Goal: Information Seeking & Learning: Learn about a topic

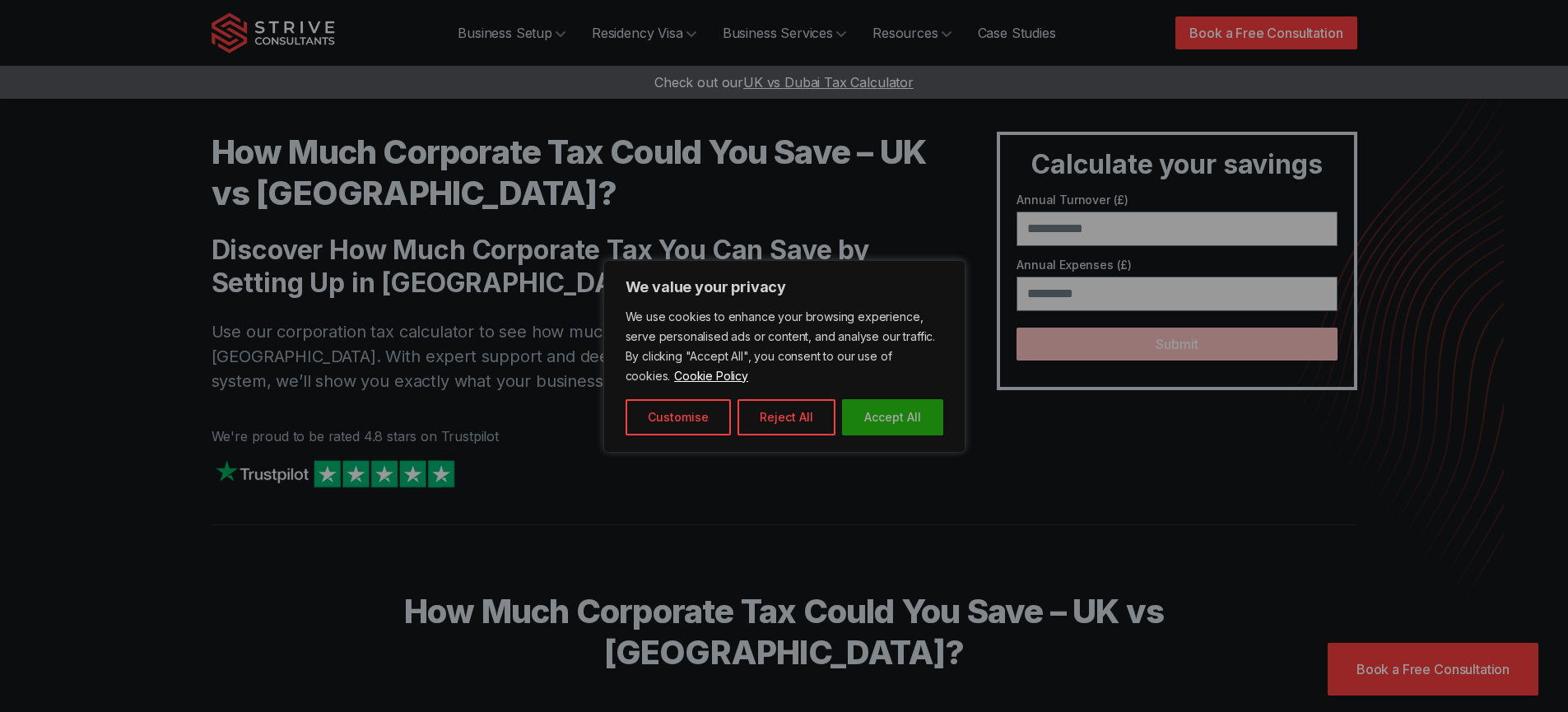
click at [908, 415] on button "Accept All" at bounding box center [892, 418] width 101 height 37
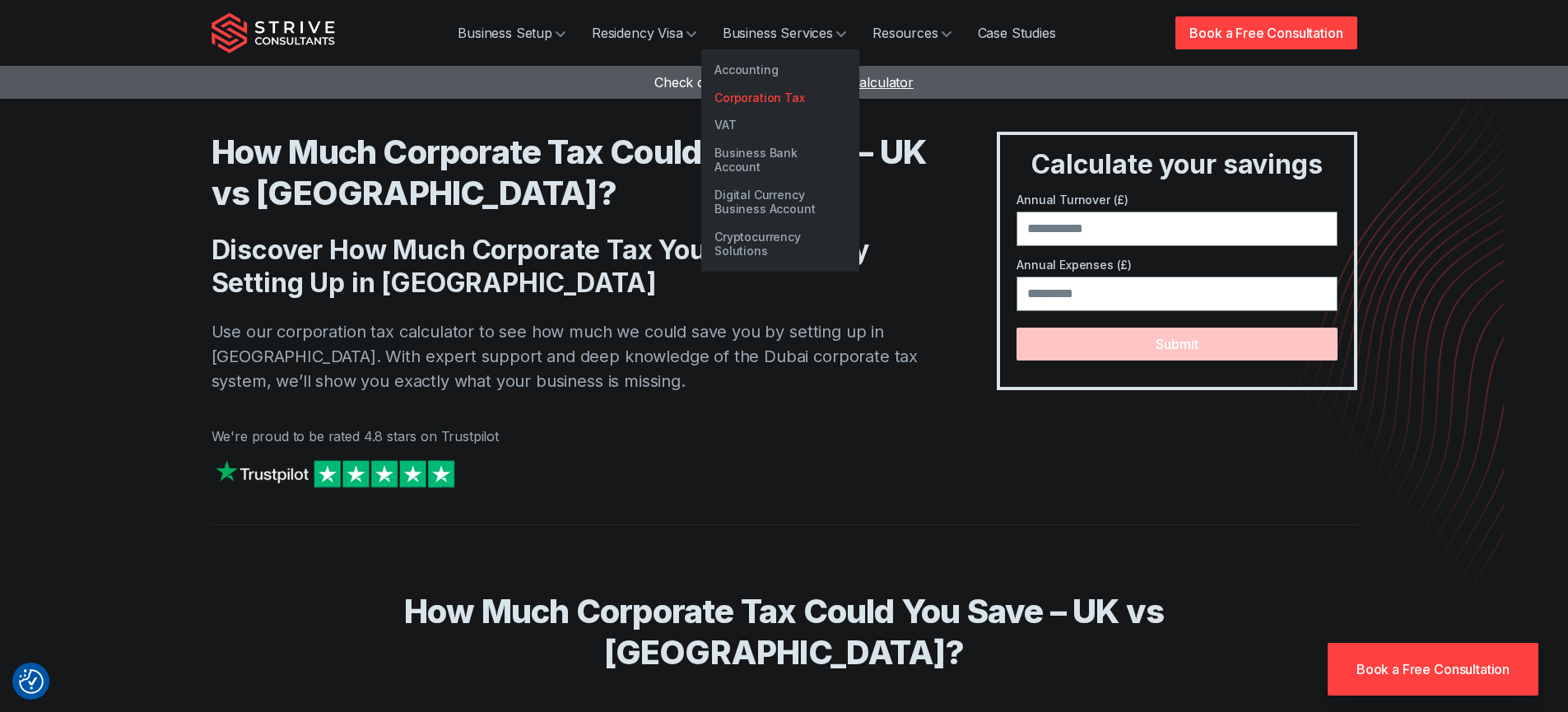
click at [773, 95] on link "Corporation Tax" at bounding box center [780, 97] width 158 height 28
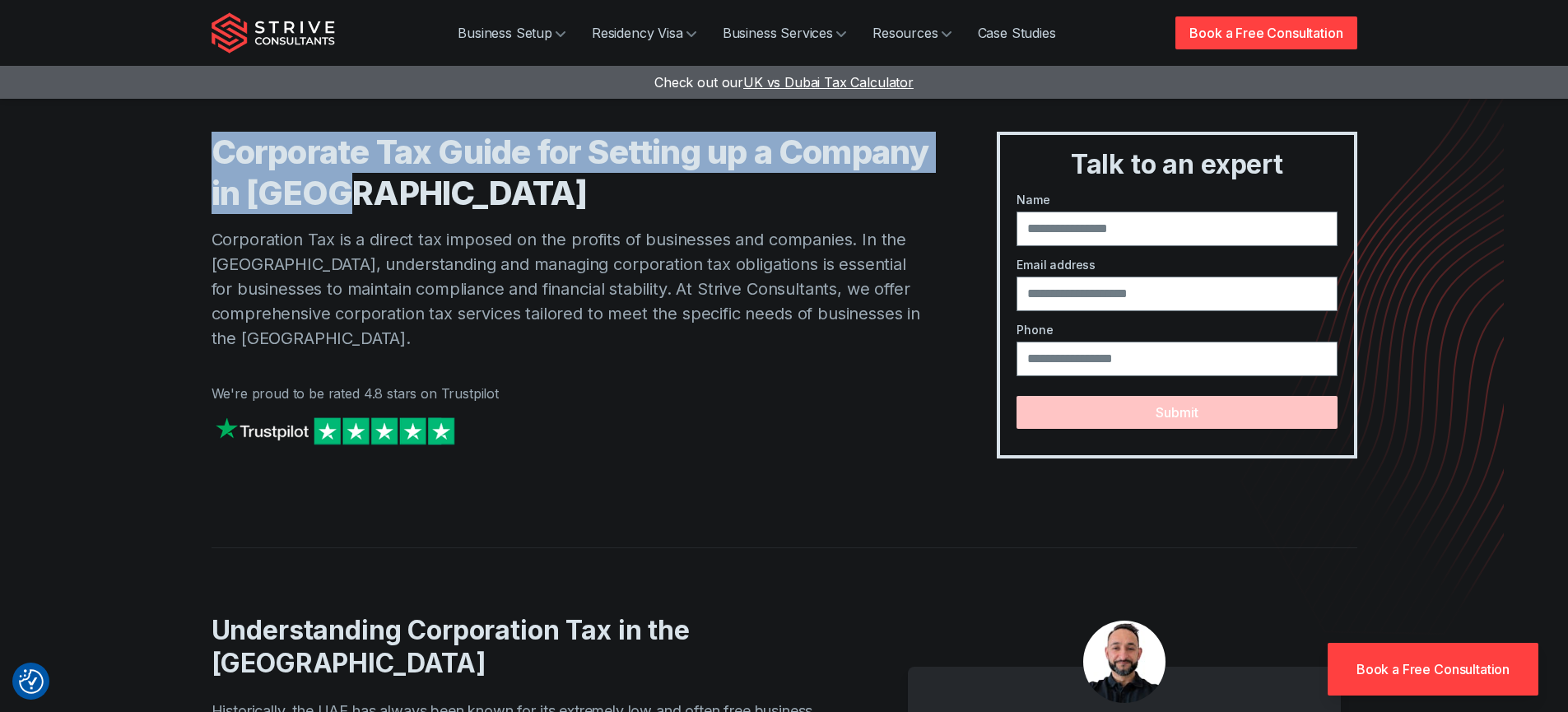
drag, startPoint x: 523, startPoint y: 197, endPoint x: 215, endPoint y: 165, distance: 309.7
click at [215, 165] on h1 "Corporate Tax Guide for Setting up a Company in Dubai" at bounding box center [571, 173] width 720 height 82
copy h1 "Corporate Tax Guide for Setting up a Company in Dubai"
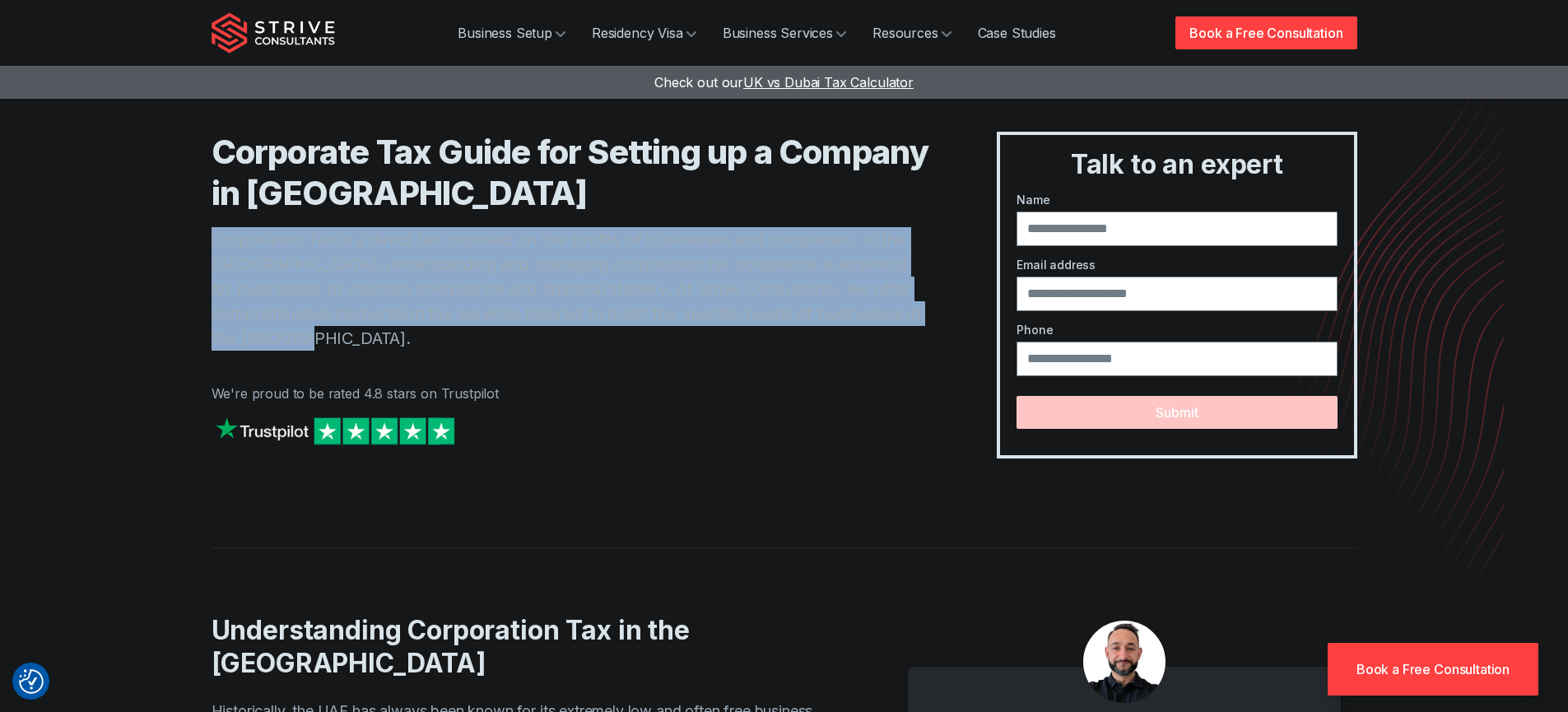
drag, startPoint x: 325, startPoint y: 350, endPoint x: 202, endPoint y: 240, distance: 165.0
click at [202, 240] on div "Corporate Tax Guide for Setting up a Company in Dubai Corporation Tax is a dire…" at bounding box center [784, 241] width 1185 height 482
copy p "Corporation Tax is a direct tax imposed on the profits of businesses and compan…"
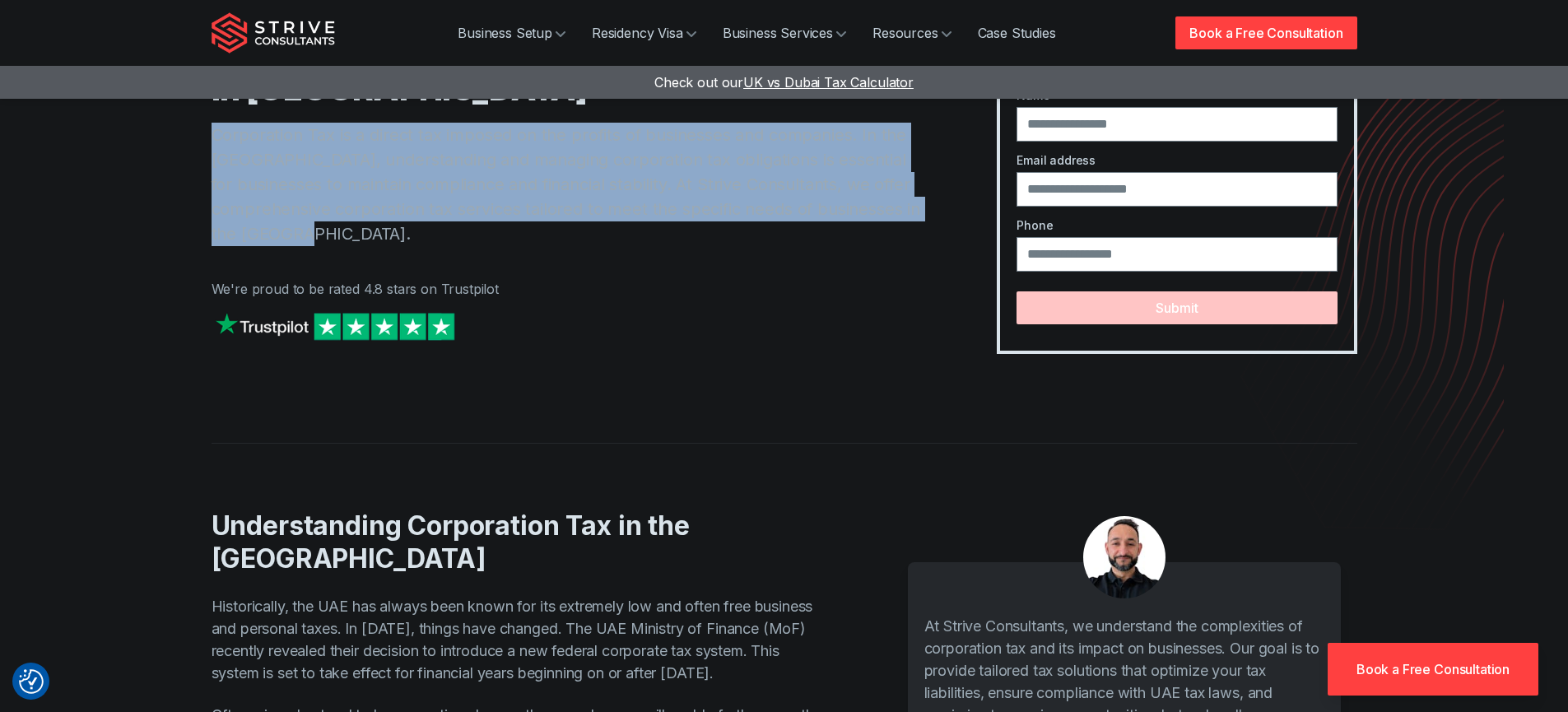
scroll to position [146, 0]
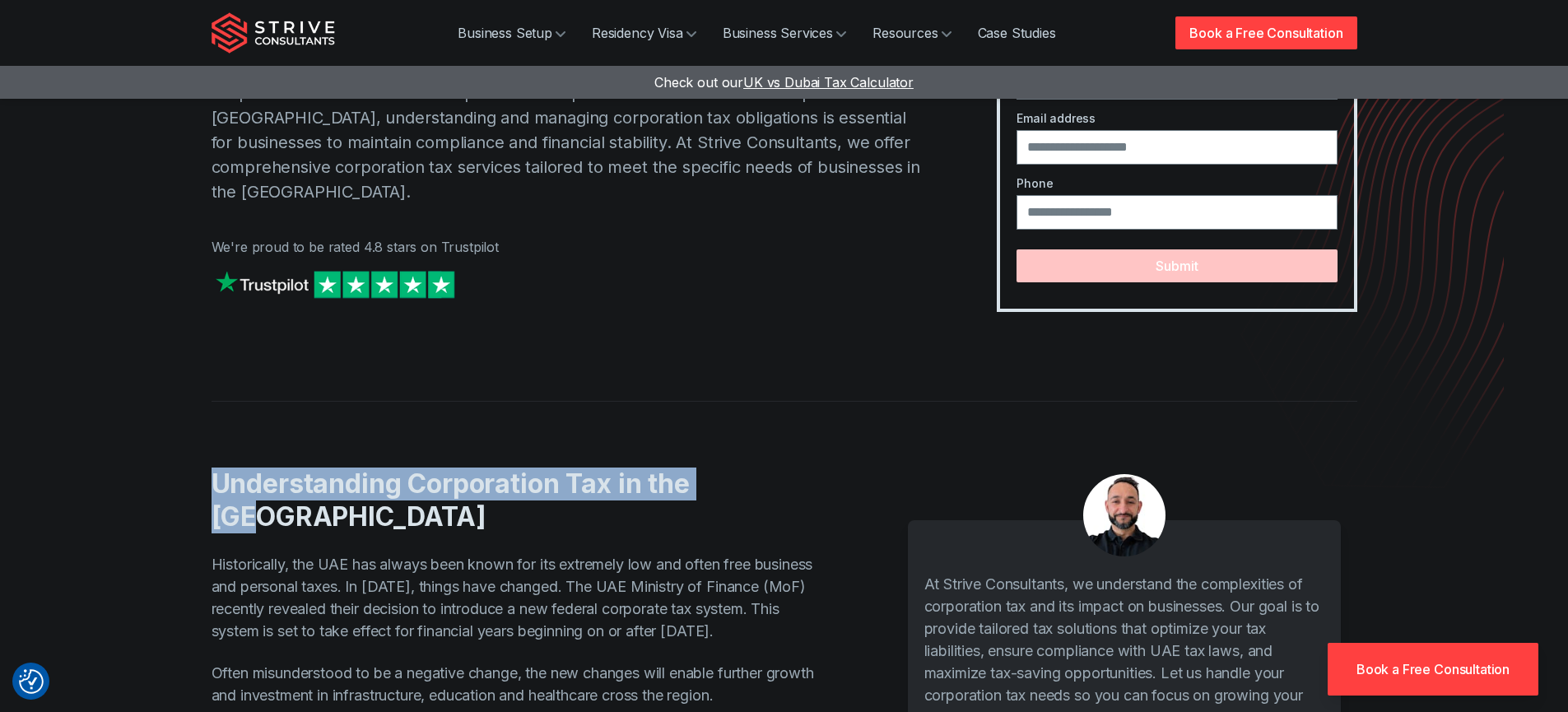
drag, startPoint x: 762, startPoint y: 485, endPoint x: 165, endPoint y: 484, distance: 597.0
click at [165, 484] on section "Understanding Corporation Tax in the UAE Historically, the UAE has always been …" at bounding box center [784, 624] width 1568 height 447
copy h2 "Understanding Corporation Tax in the UAE"
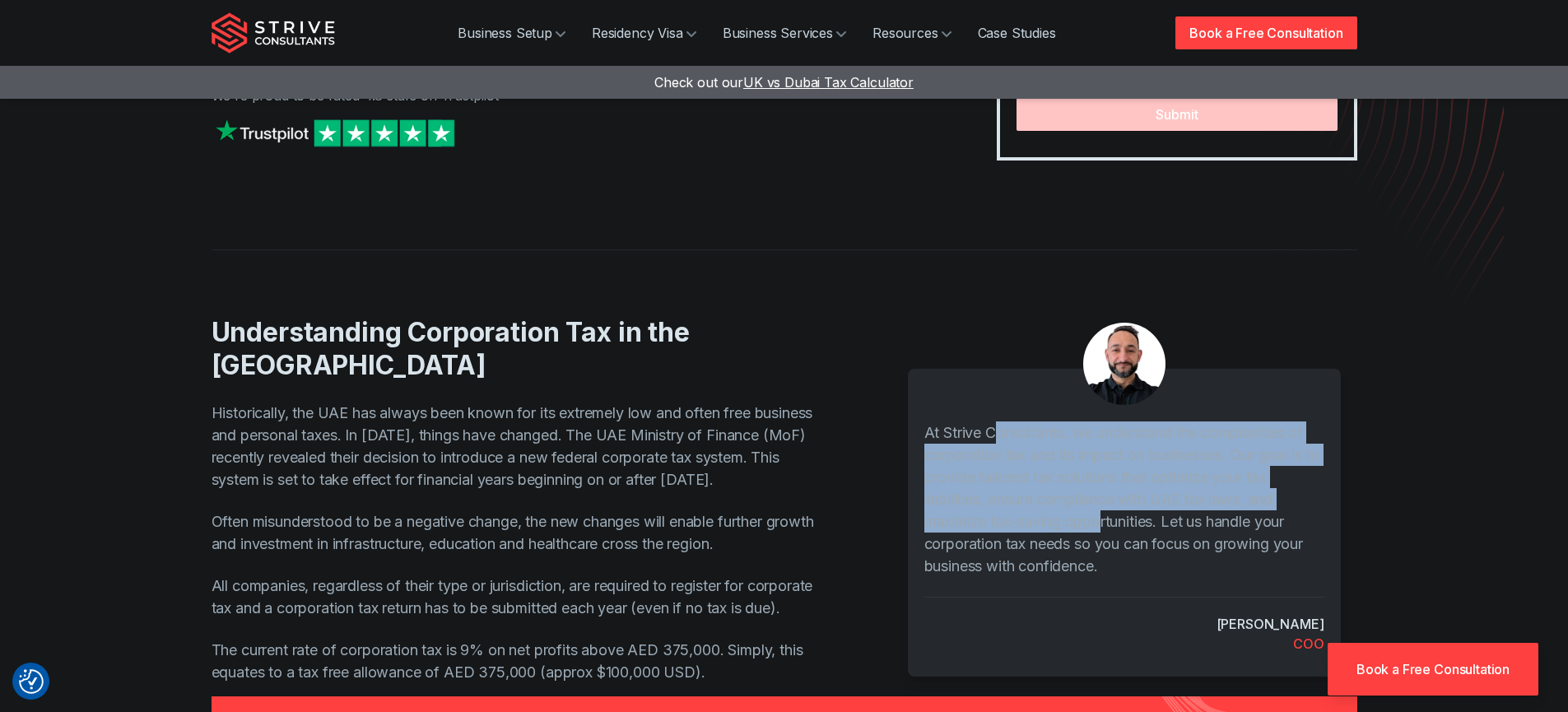
drag, startPoint x: 1065, startPoint y: 487, endPoint x: 998, endPoint y: 438, distance: 83.0
click at [998, 438] on p "At Strive Consultants, we understand the complexities of corporation tax and it…" at bounding box center [1124, 499] width 400 height 155
click at [1124, 368] on img at bounding box center [1124, 364] width 82 height 82
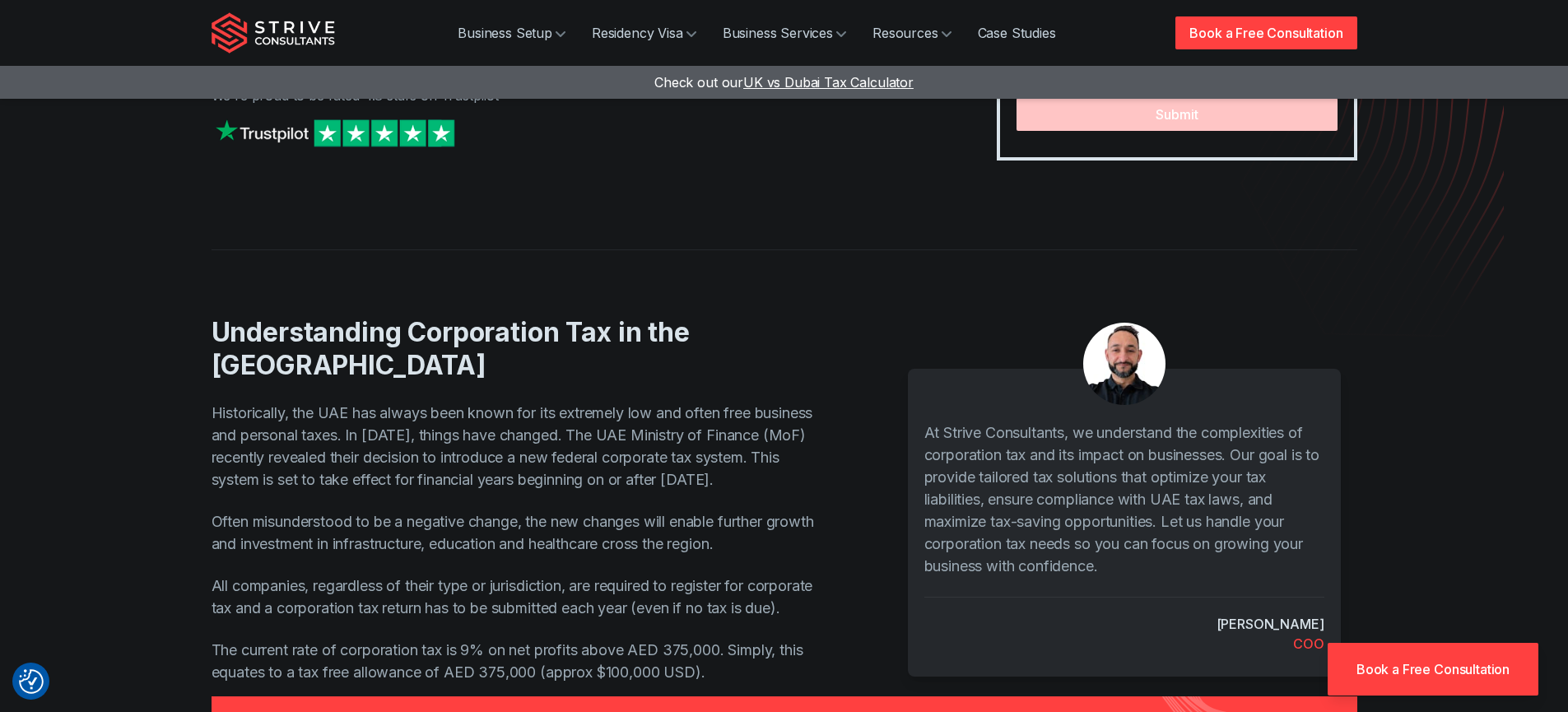
click at [987, 310] on div at bounding box center [784, 283] width 1145 height 67
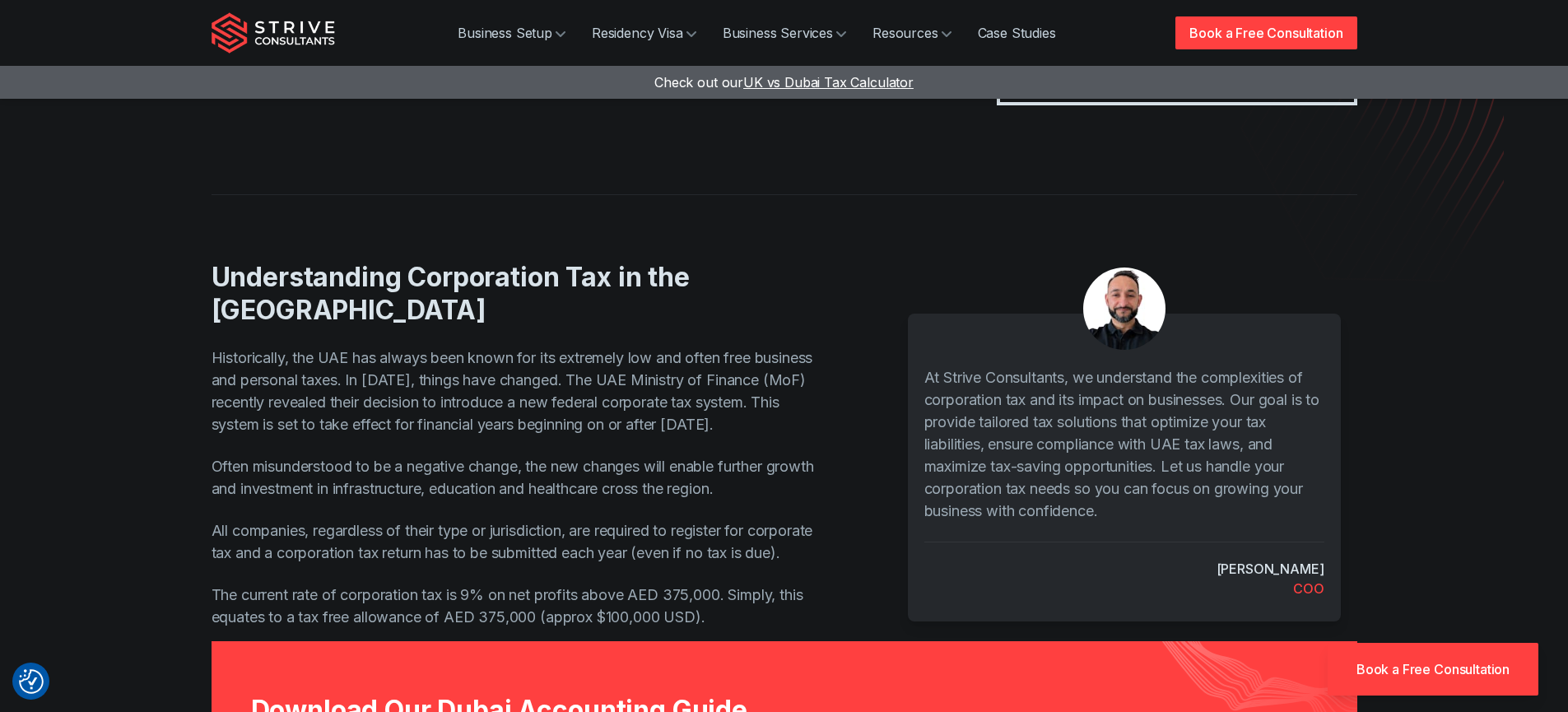
scroll to position [420, 0]
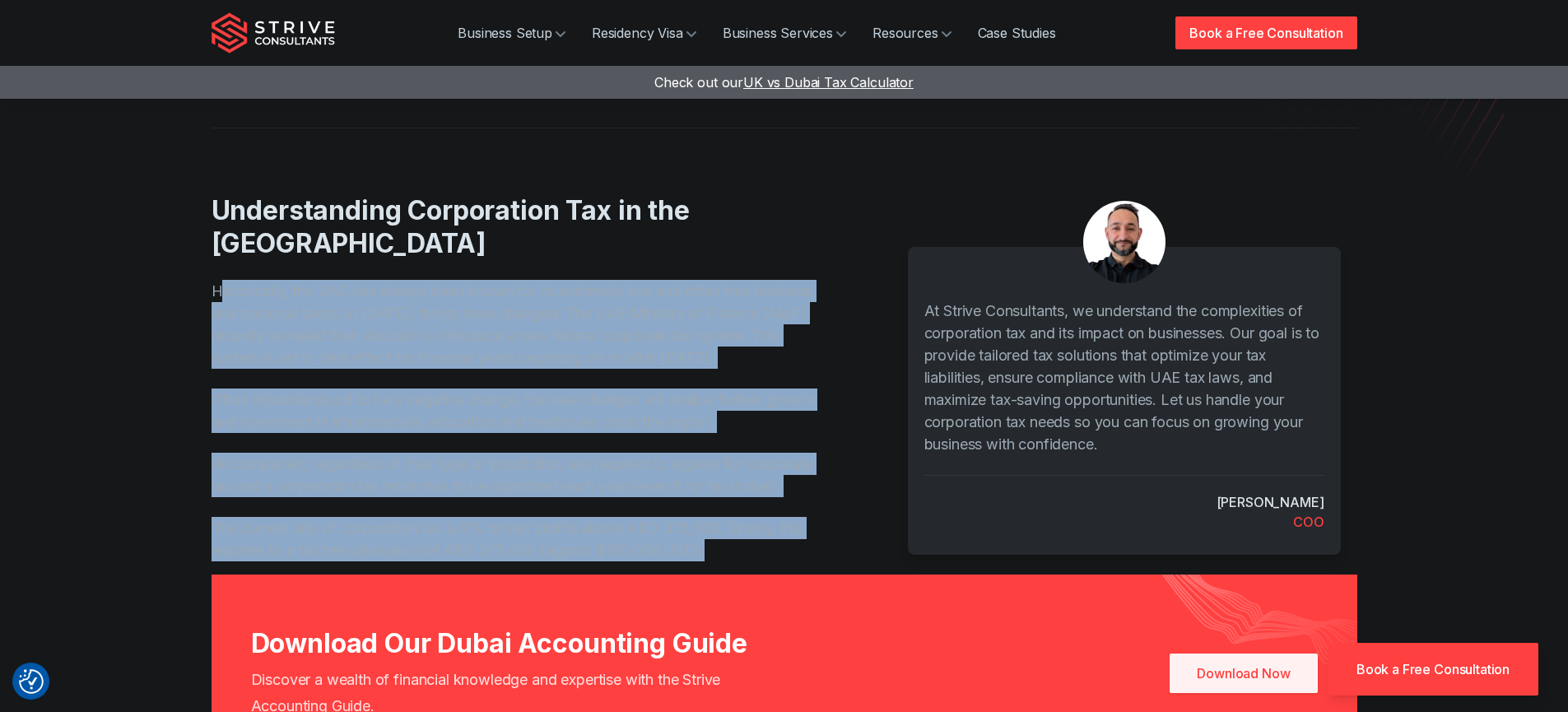
drag, startPoint x: 711, startPoint y: 562, endPoint x: 219, endPoint y: 268, distance: 573.1
click at [219, 268] on div "Understanding Corporation Tax in the UAE Historically, the UAE has always been …" at bounding box center [541, 378] width 660 height 368
copy div "istorically, the UAE has always been known for its extremely low and often free…"
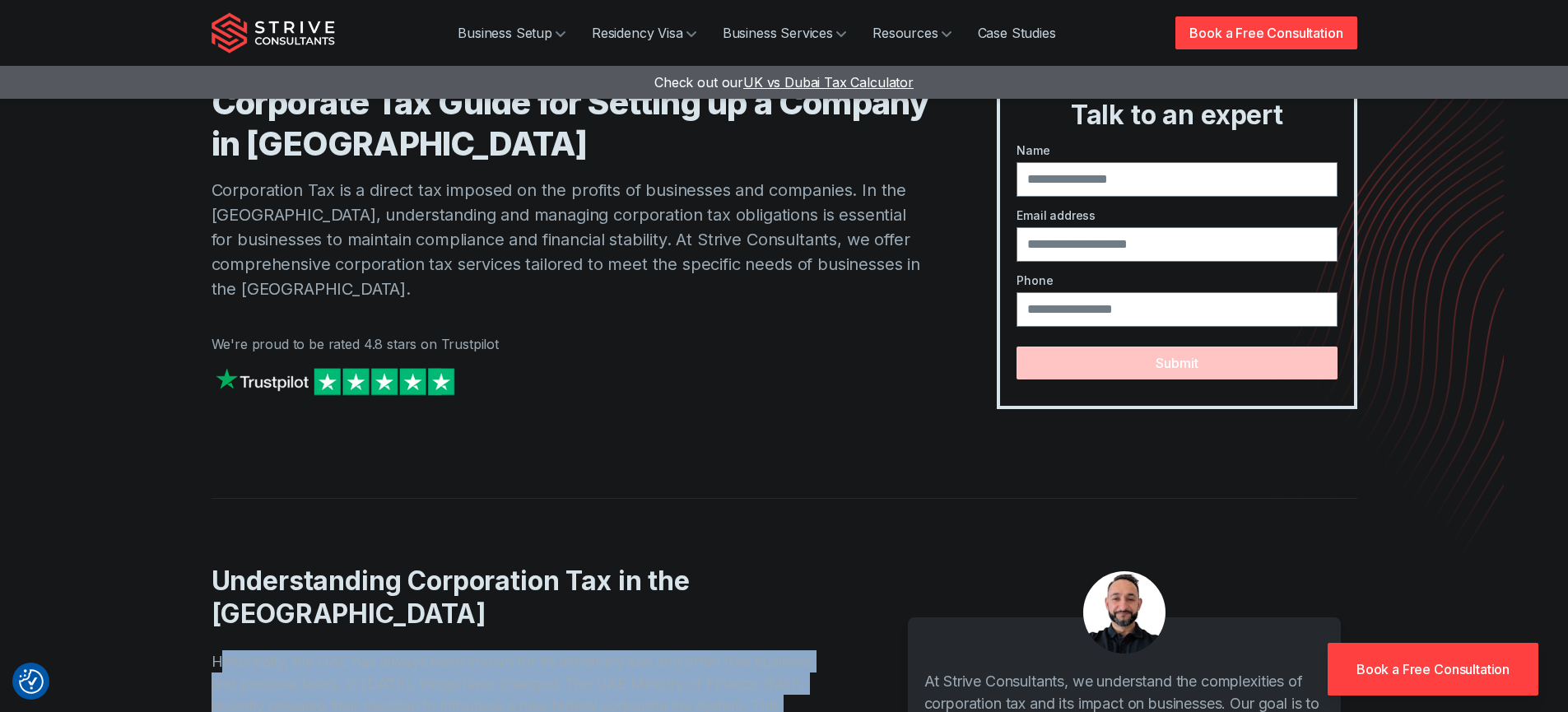
scroll to position [353, 0]
